Goal: Find contact information: Find contact information

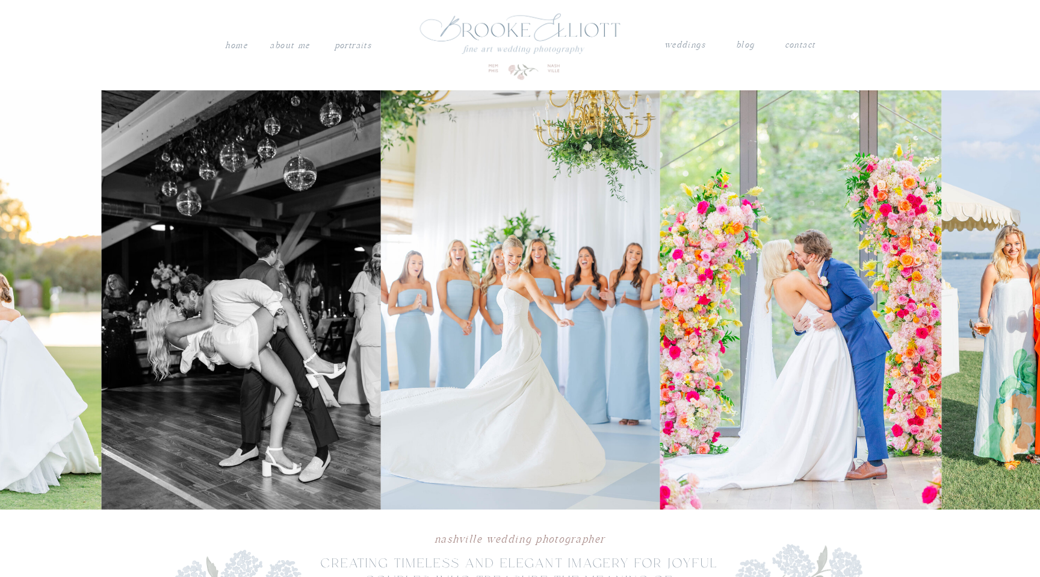
click at [793, 39] on nav "contact" at bounding box center [799, 43] width 31 height 12
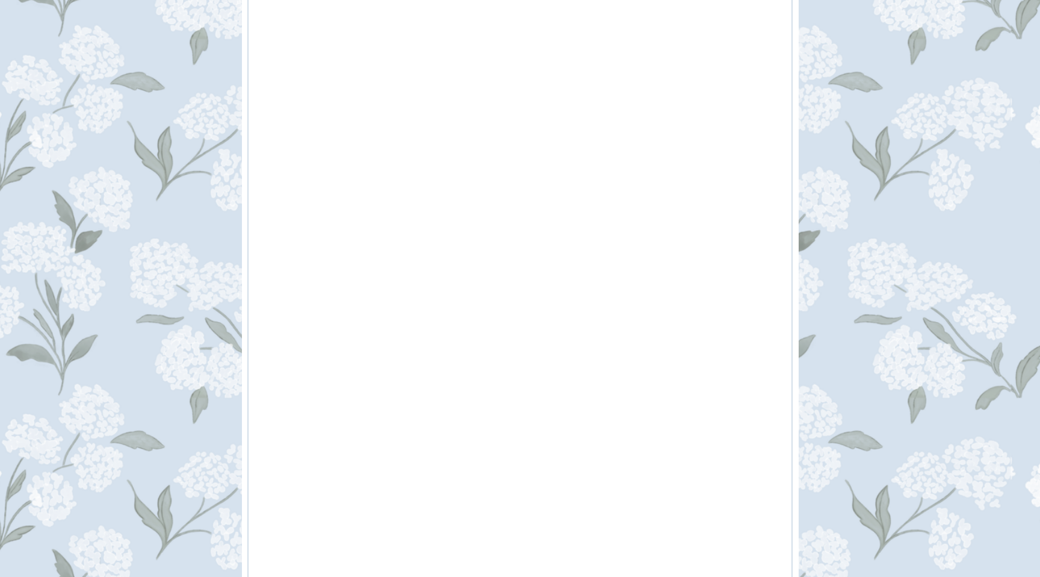
scroll to position [779, 0]
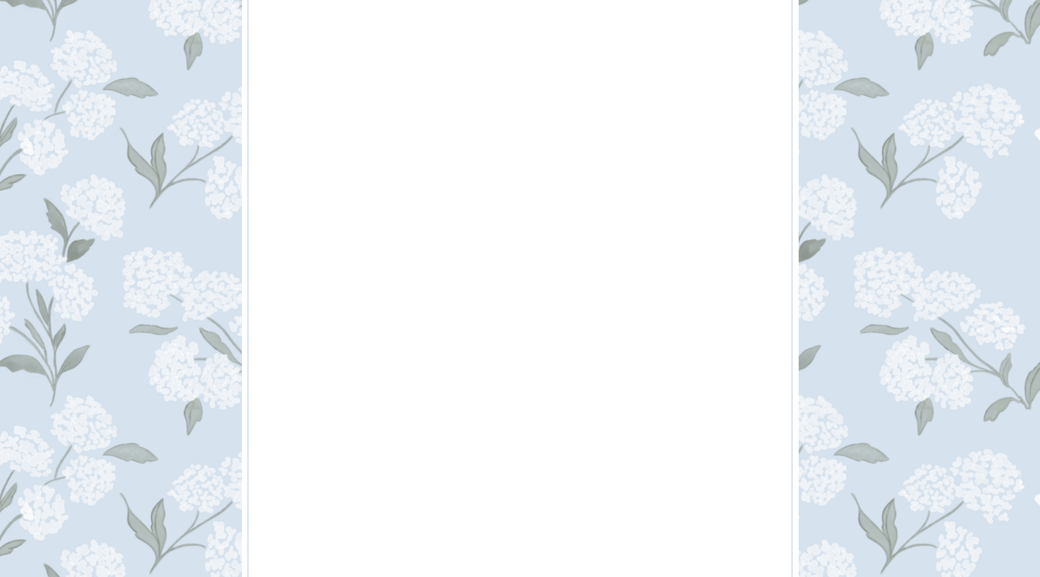
click at [850, 141] on div "contact blog weddings PORTRAITS About me Home Connect with brooke I do not book…" at bounding box center [520, 184] width 1040 height 1926
click at [776, 389] on div at bounding box center [519, 201] width 545 height 853
click at [808, 396] on div "contact blog weddings PORTRAITS About me Home Connect with brooke I do not book…" at bounding box center [520, 184] width 1040 height 1926
click at [262, 223] on div at bounding box center [519, 201] width 545 height 853
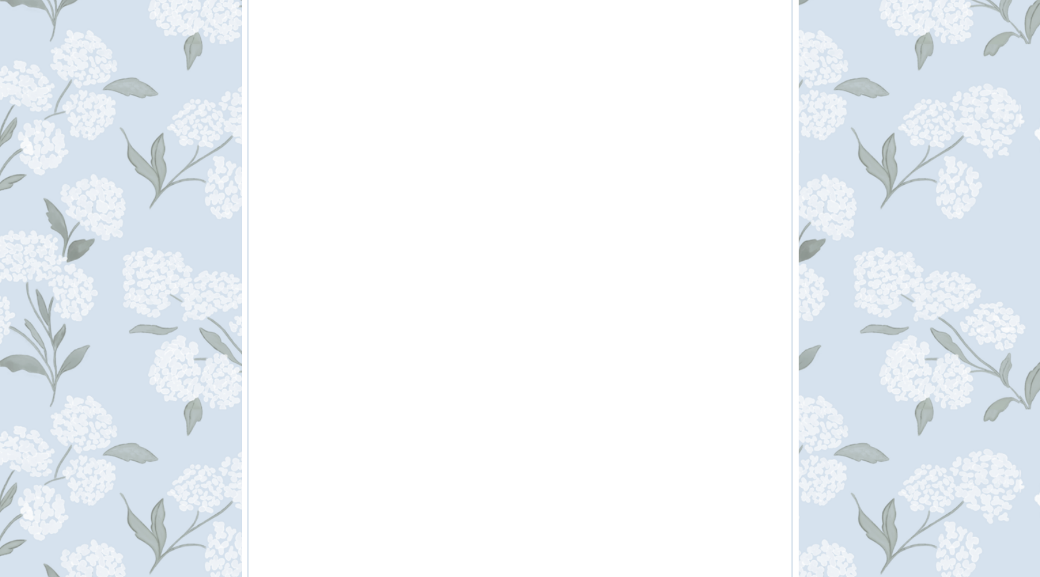
click at [261, 81] on div at bounding box center [519, 201] width 545 height 853
click at [210, 70] on div "contact blog weddings PORTRAITS About me Home Connect with brooke I do not book…" at bounding box center [520, 184] width 1040 height 1926
